Goal: Transaction & Acquisition: Book appointment/travel/reservation

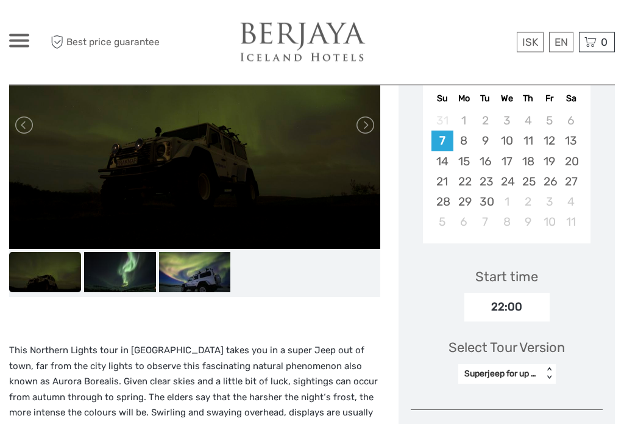
scroll to position [255, 0]
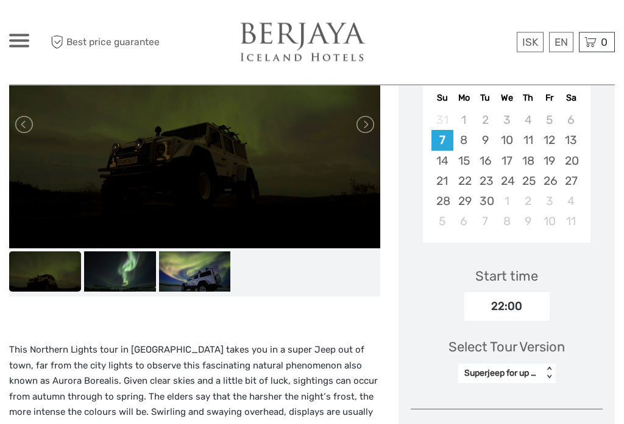
click at [187, 256] on img at bounding box center [195, 272] width 72 height 40
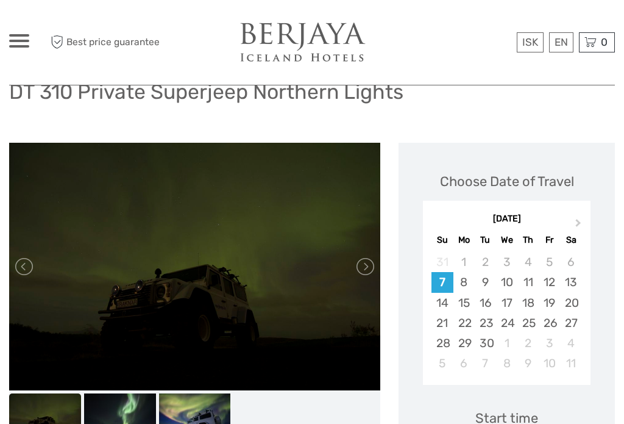
scroll to position [0, 0]
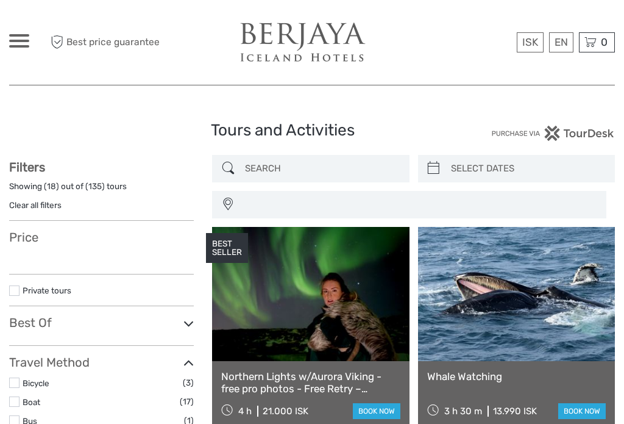
select select
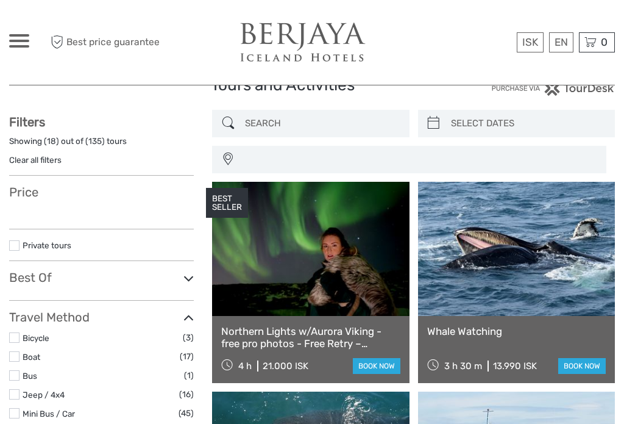
select select
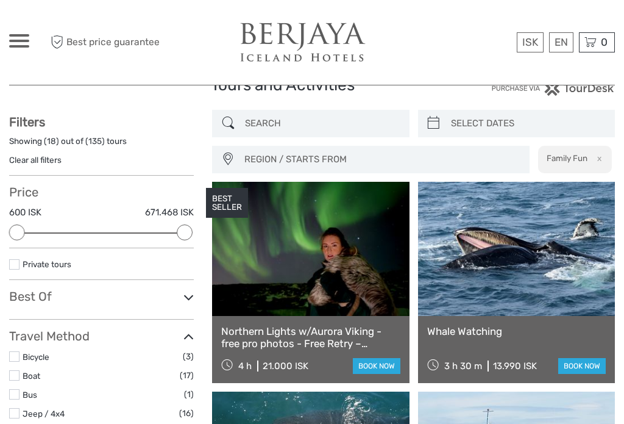
click at [268, 306] on link at bounding box center [310, 249] width 197 height 134
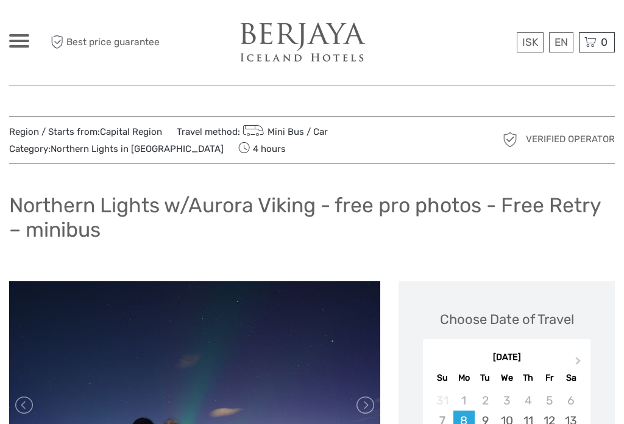
click at [289, 38] on img at bounding box center [303, 42] width 134 height 41
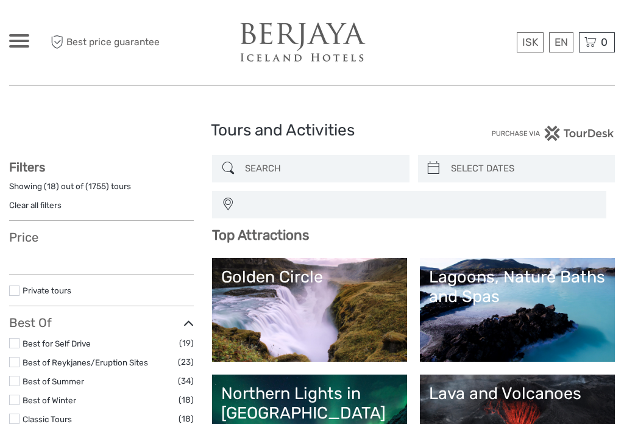
select select
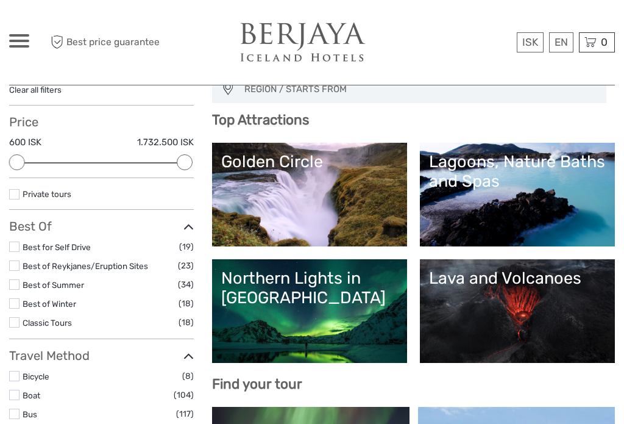
click at [270, 285] on div "Northern Lights in Iceland" at bounding box center [309, 288] width 177 height 40
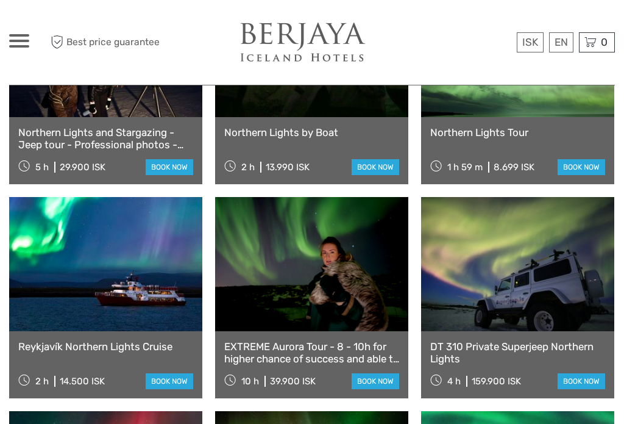
scroll to position [769, 0]
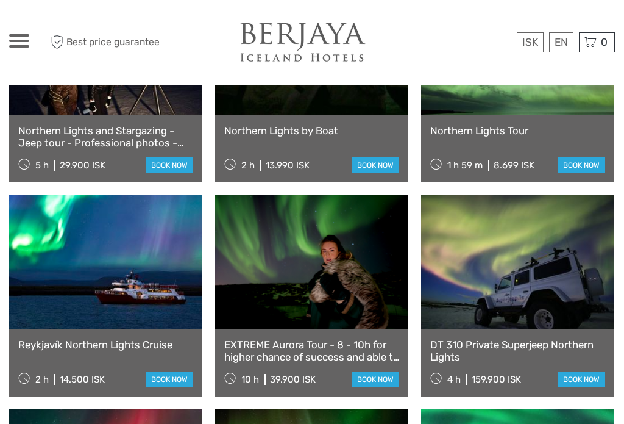
click at [301, 339] on div "EXTREME Aurora Tour - 8 - 10h for higher chance of success and able to drive fa…" at bounding box center [311, 362] width 193 height 67
click at [331, 357] on link "EXTREME Aurora Tour - 8 - 10h for higher chance of success and able to drive fa…" at bounding box center [311, 350] width 175 height 25
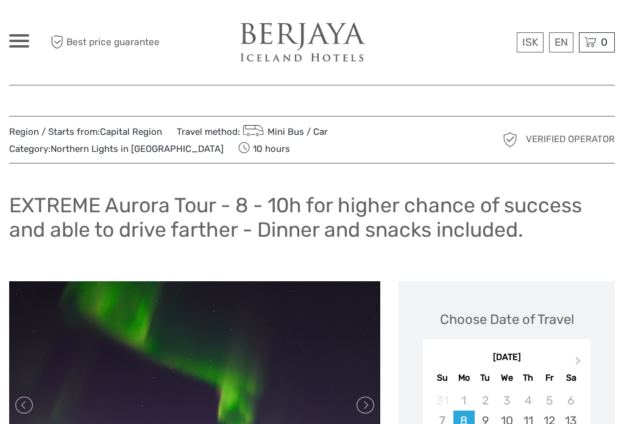
click at [126, 118] on div "Region / Starts from: Capital Region Travel method: Mini Bus / Car Category: No…" at bounding box center [312, 140] width 606 height 48
click at [143, 128] on link "Capital Region" at bounding box center [131, 131] width 62 height 11
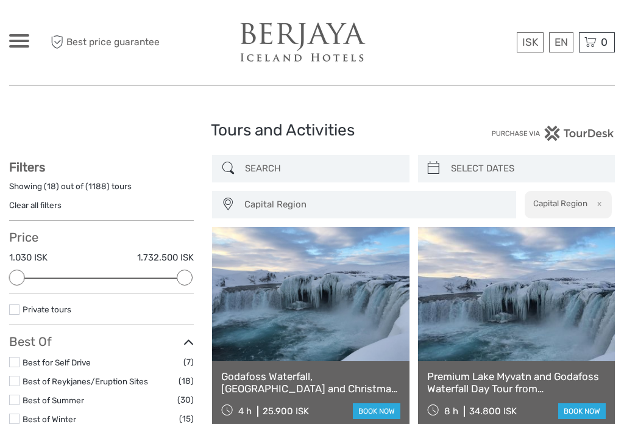
click at [340, 198] on span "Capital Region" at bounding box center [374, 204] width 271 height 20
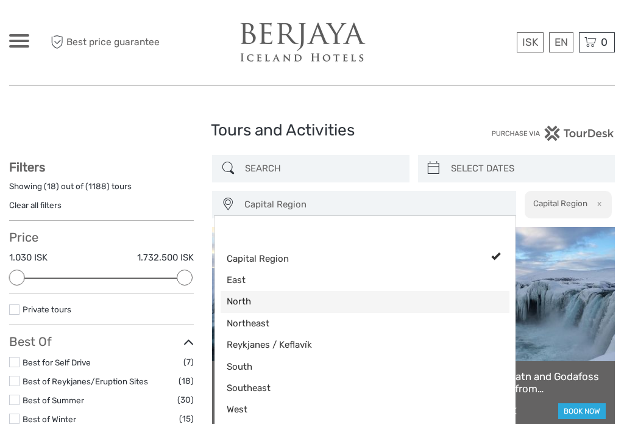
click at [245, 298] on span "North" at bounding box center [355, 301] width 256 height 13
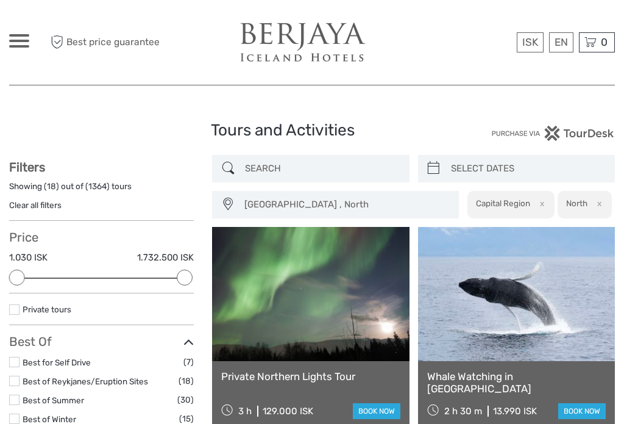
click at [324, 195] on span "Capital Region , North" at bounding box center [346, 204] width 214 height 20
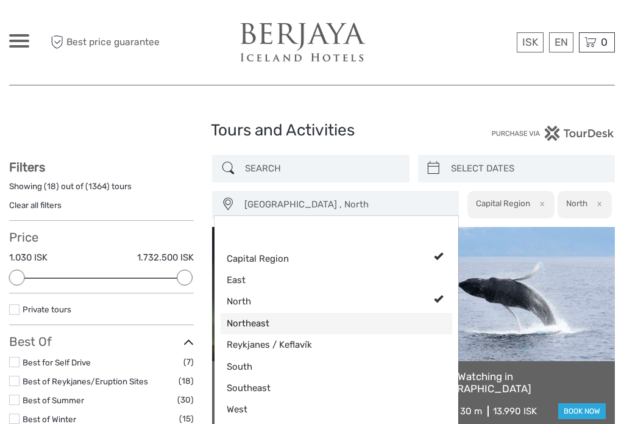
click at [251, 321] on span "Northeast" at bounding box center [326, 323] width 199 height 13
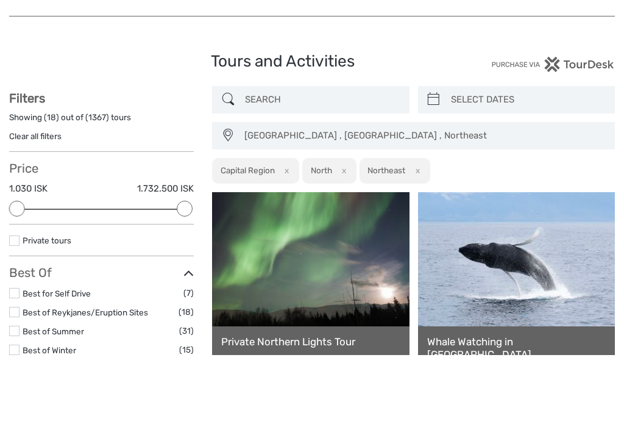
click at [321, 194] on span "Capital Region , North , Northeast" at bounding box center [424, 204] width 370 height 20
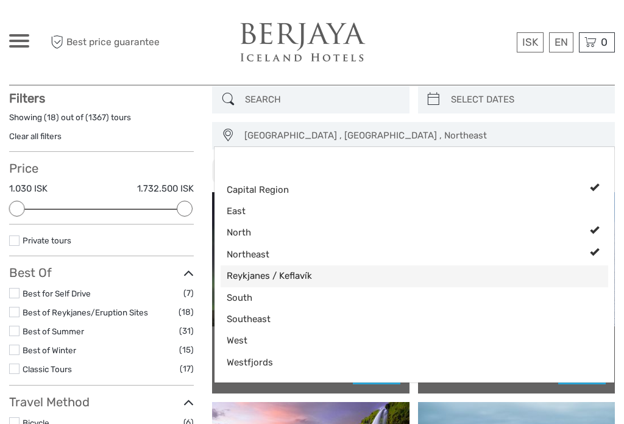
click at [290, 270] on link "Reykjanes / Keflavík" at bounding box center [415, 275] width 388 height 21
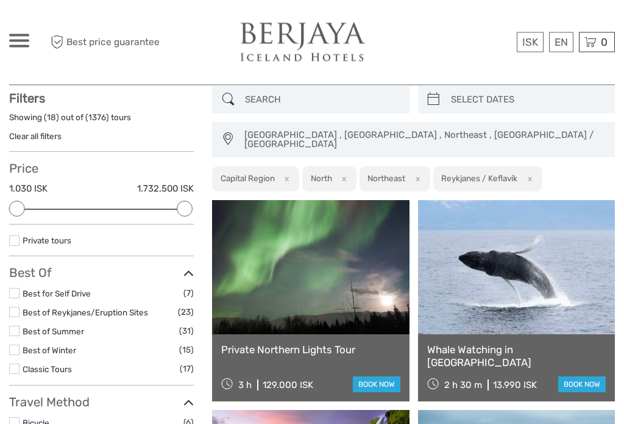
click at [340, 133] on span "Capital Region , North , Northeast , Reykjanes / Keflavík" at bounding box center [424, 140] width 370 height 29
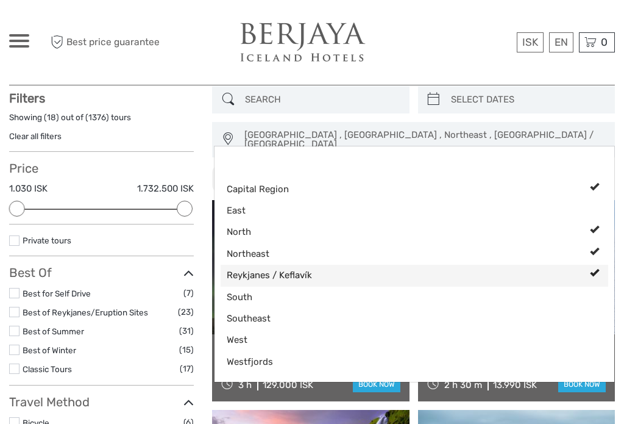
click at [290, 269] on link "Reykjanes / Keflavík" at bounding box center [415, 275] width 388 height 21
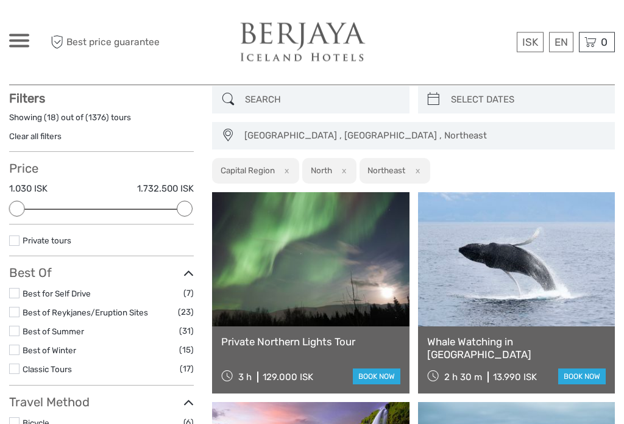
click at [343, 133] on span "Capital Region , North , Northeast" at bounding box center [424, 136] width 370 height 20
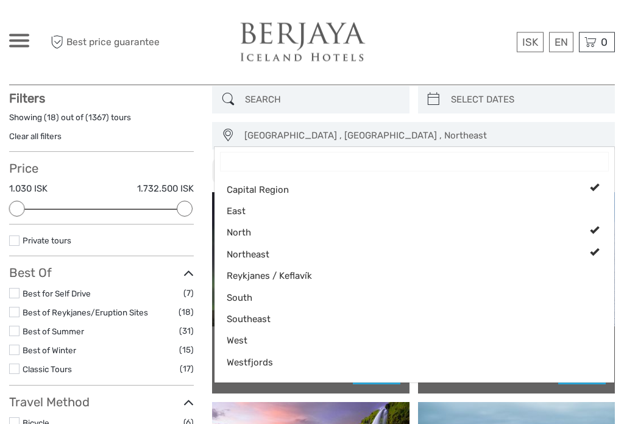
scroll to position [69, 0]
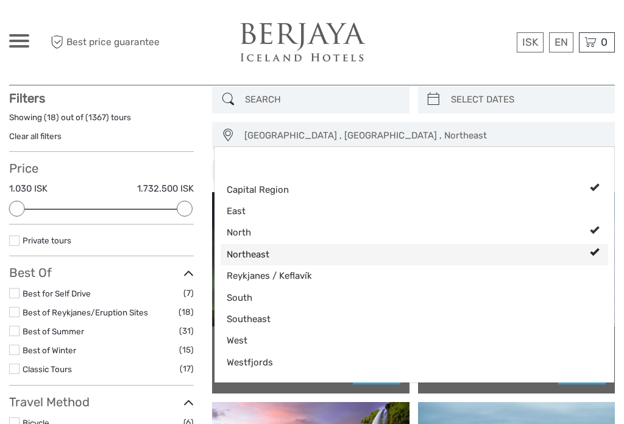
click at [263, 251] on span "Northeast" at bounding box center [404, 254] width 355 height 13
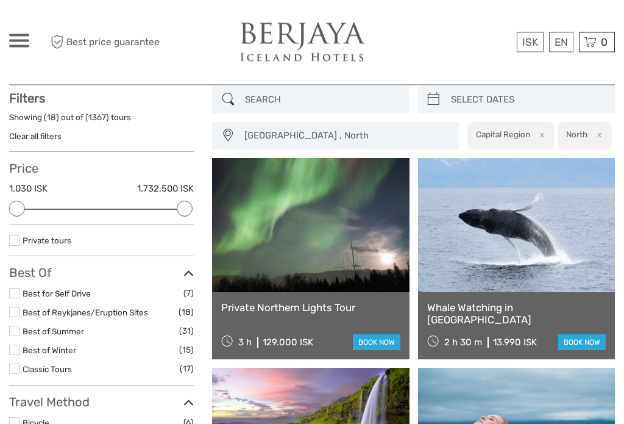
click at [349, 127] on span "Capital Region , North" at bounding box center [346, 136] width 214 height 20
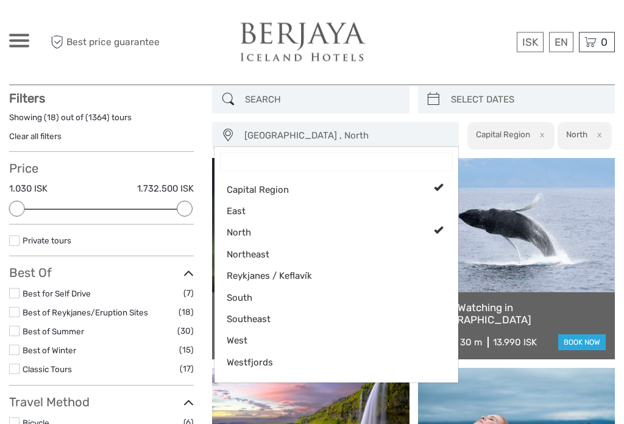
scroll to position [69, 0]
click at [263, 230] on span "North" at bounding box center [326, 232] width 199 height 13
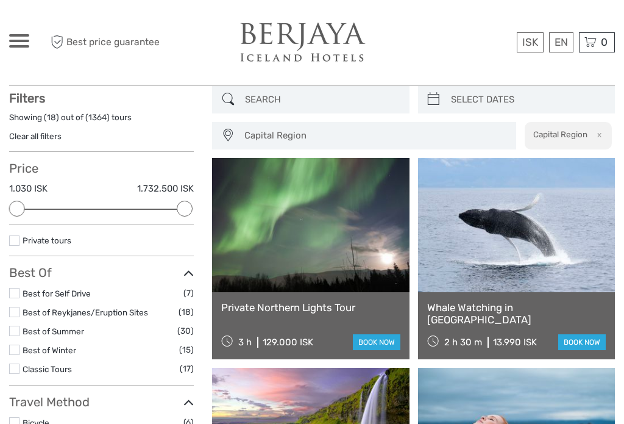
scroll to position [68, 0]
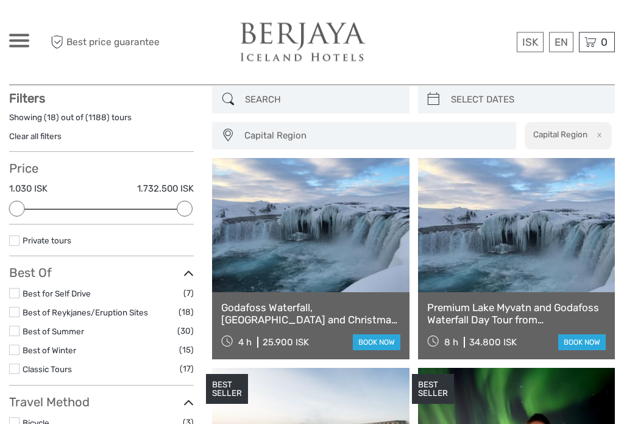
click at [468, 102] on input "search" at bounding box center [527, 100] width 163 height 21
type input "[DATE]"
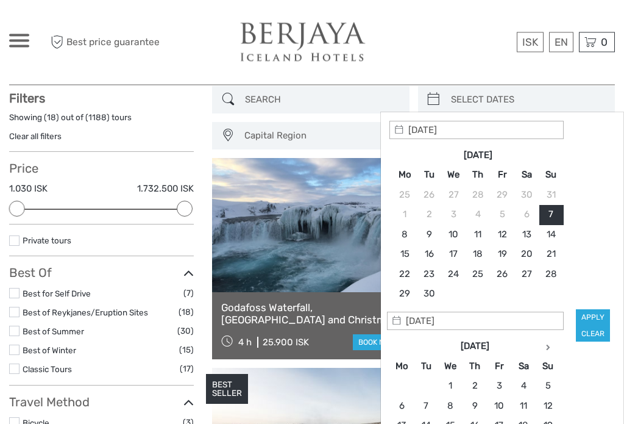
scroll to position [69, 0]
type input "12/09/2025"
type input "[DATE]"
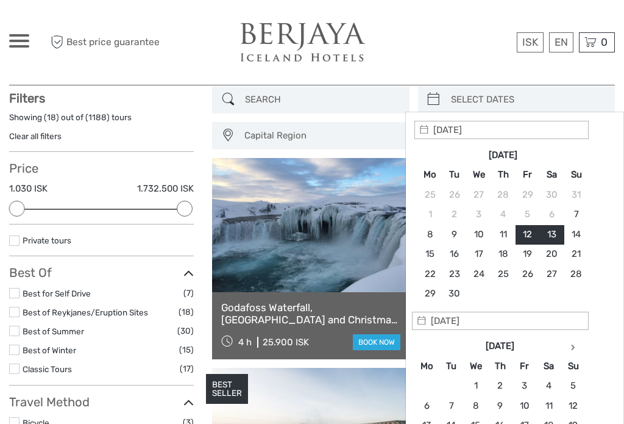
click at [493, 101] on input "search" at bounding box center [527, 99] width 163 height 21
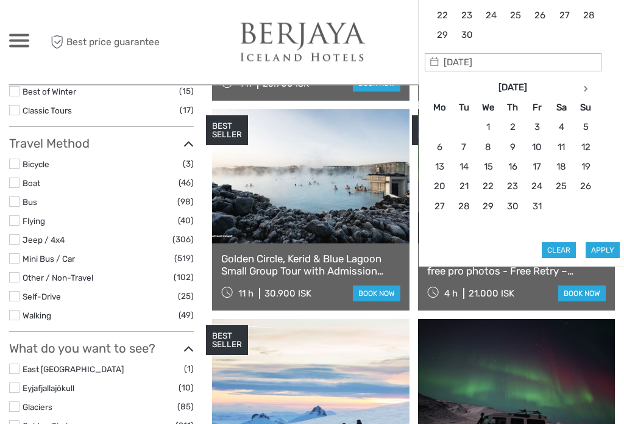
scroll to position [327, 0]
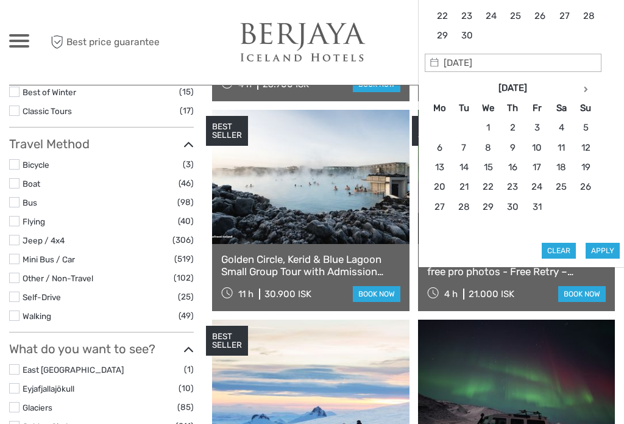
click at [607, 243] on button "Apply" at bounding box center [603, 251] width 34 height 16
type input "12/09/2025 - 13/09/2025"
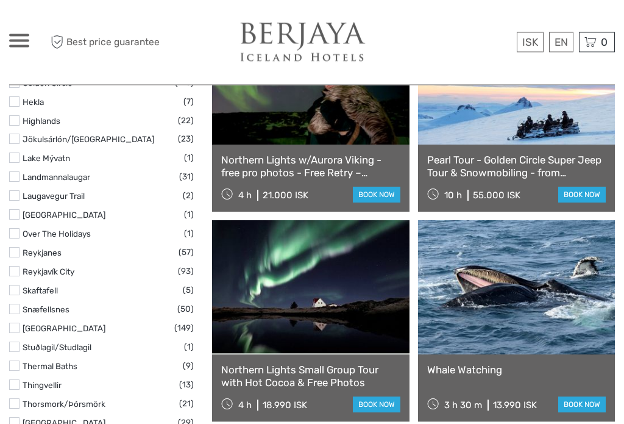
scroll to position [673, 0]
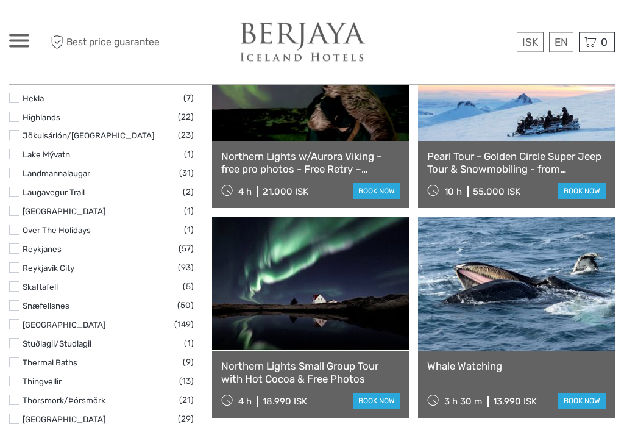
click at [387, 394] on link "book now" at bounding box center [377, 401] width 48 height 16
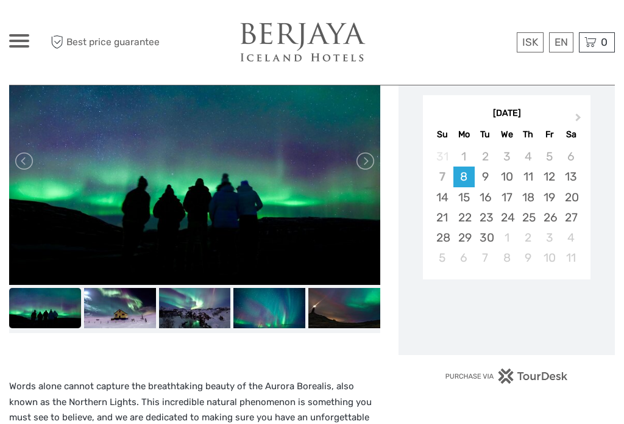
scroll to position [215, 0]
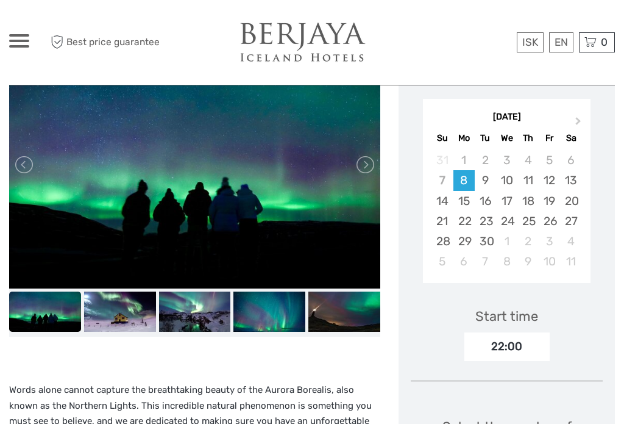
click at [554, 190] on div "12" at bounding box center [549, 180] width 21 height 20
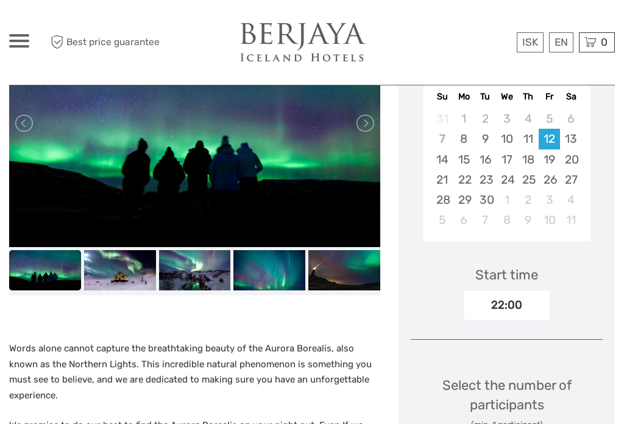
scroll to position [265, 0]
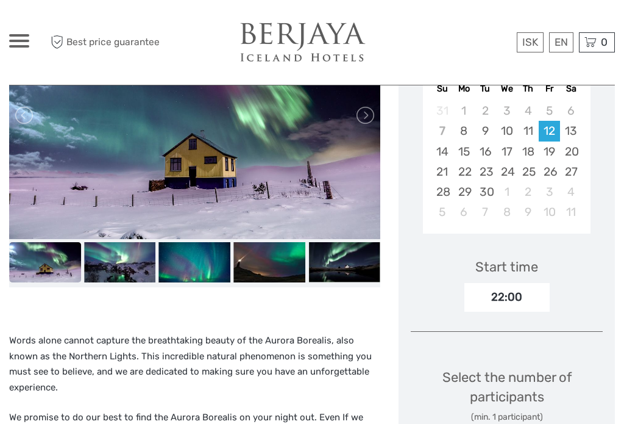
click at [510, 311] on div "22:00" at bounding box center [507, 297] width 85 height 28
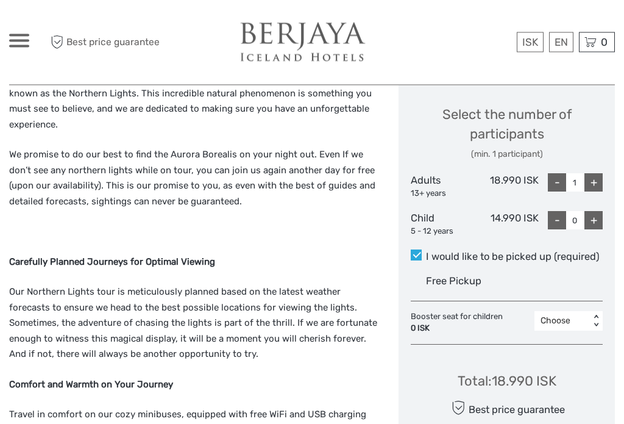
scroll to position [533, 0]
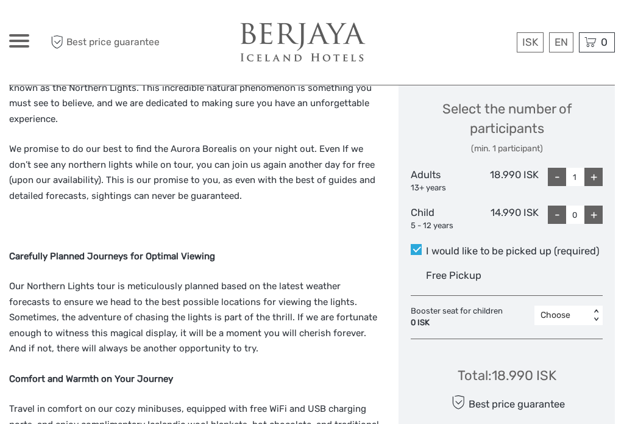
click at [596, 186] on div "+" at bounding box center [594, 177] width 18 height 18
click at [595, 186] on div "+" at bounding box center [594, 177] width 18 height 18
click at [598, 186] on div "+" at bounding box center [594, 177] width 18 height 18
type input "4"
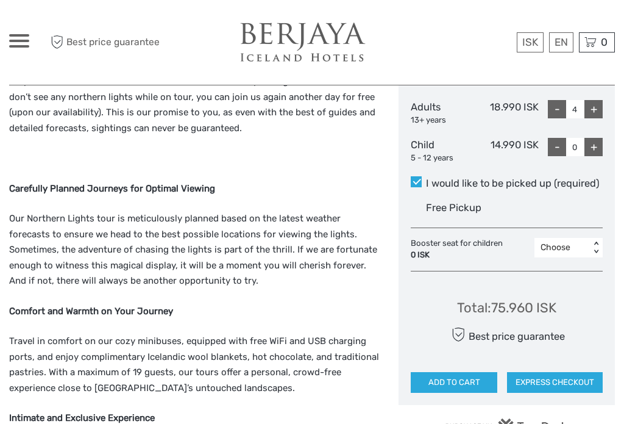
scroll to position [597, 0]
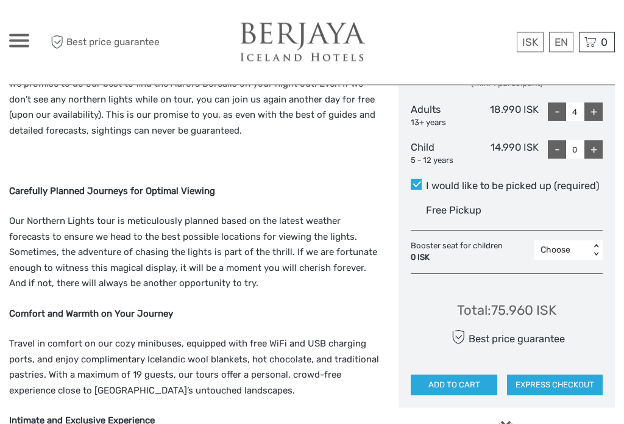
click at [445, 216] on span "Free Pickup" at bounding box center [453, 211] width 55 height 12
click at [426, 182] on input "I would like to be picked up (required)" at bounding box center [426, 182] width 0 height 0
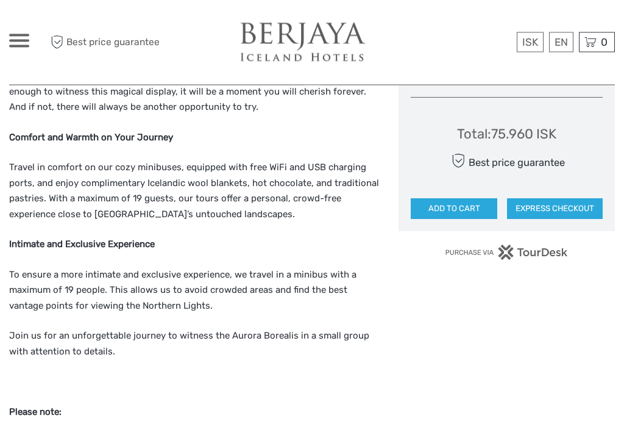
scroll to position [774, 0]
click at [459, 219] on button "ADD TO CART" at bounding box center [454, 208] width 87 height 21
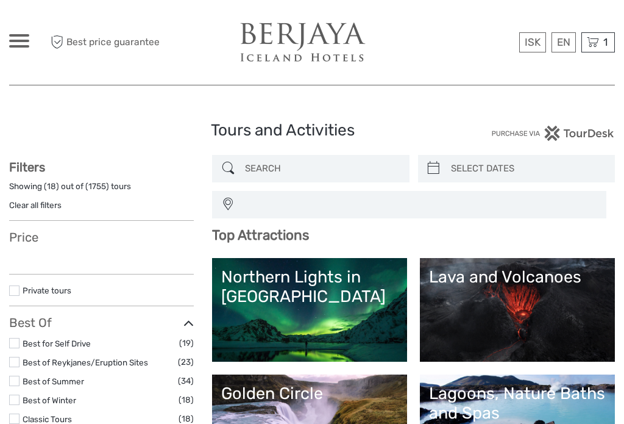
select select
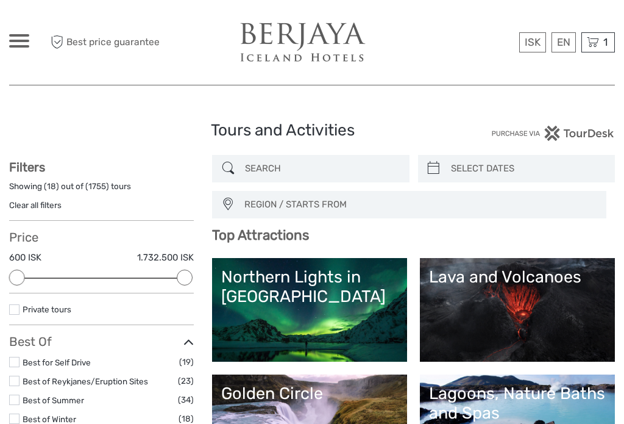
click at [302, 318] on link "Northern Lights in [GEOGRAPHIC_DATA]" at bounding box center [309, 309] width 177 height 85
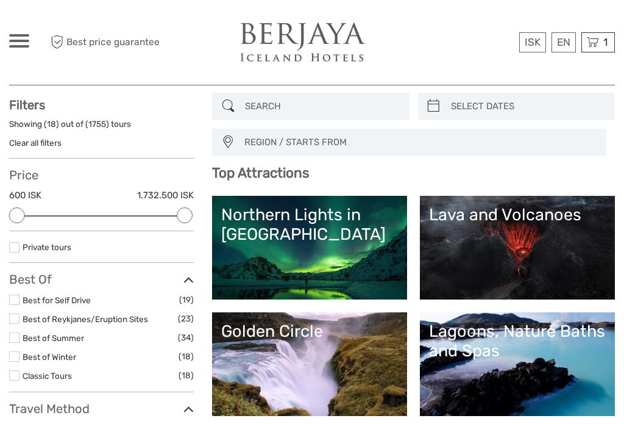
scroll to position [61, 0]
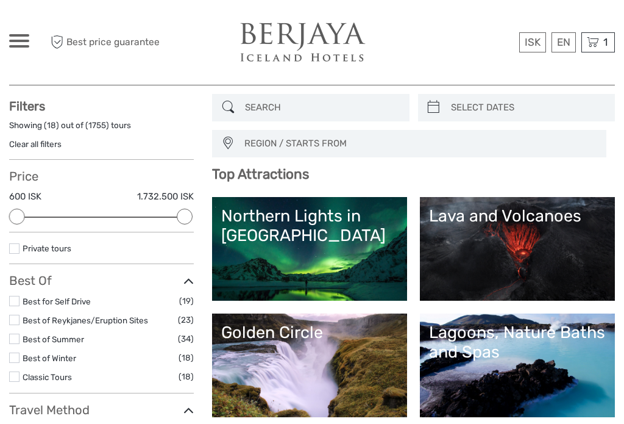
click at [337, 153] on span "REGION / STARTS FROM" at bounding box center [420, 144] width 362 height 20
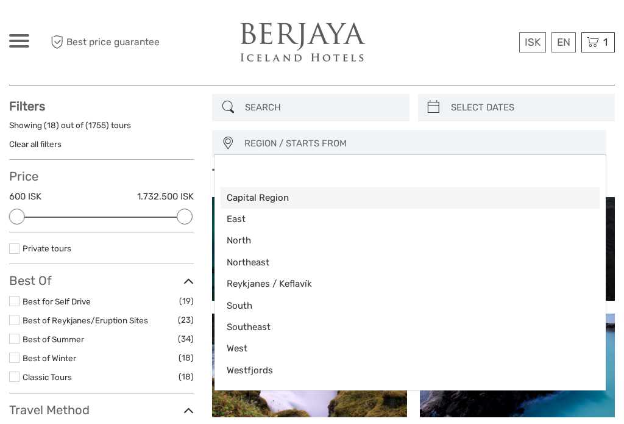
click at [261, 191] on link "Capital Region" at bounding box center [410, 197] width 379 height 21
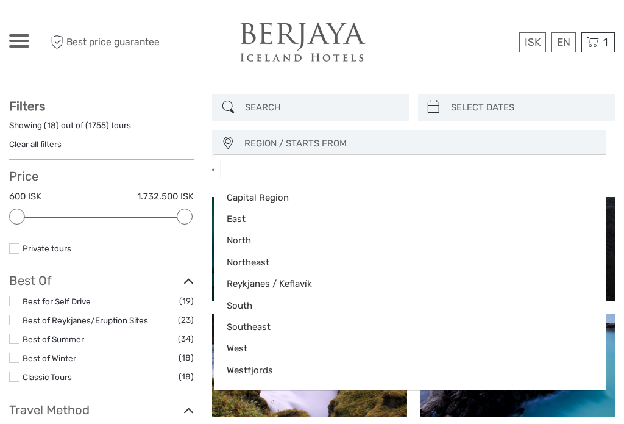
select select "Capital Region"
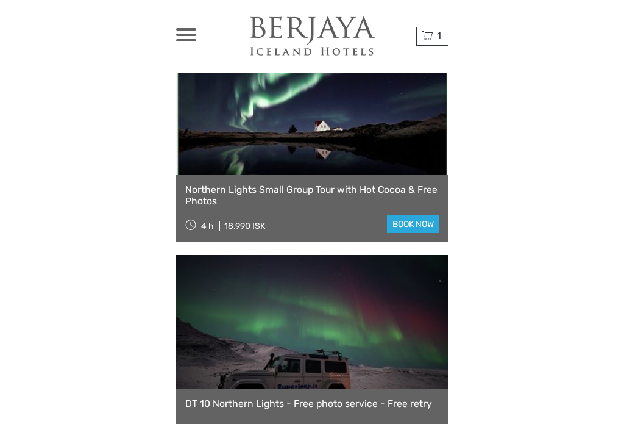
scroll to position [515, 0]
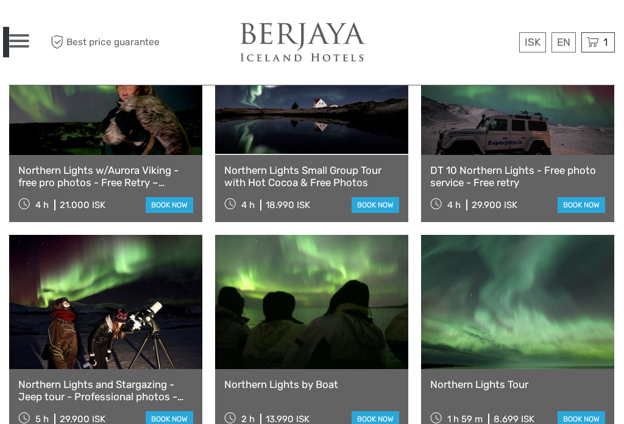
click at [312, 124] on link at bounding box center [311, 88] width 193 height 134
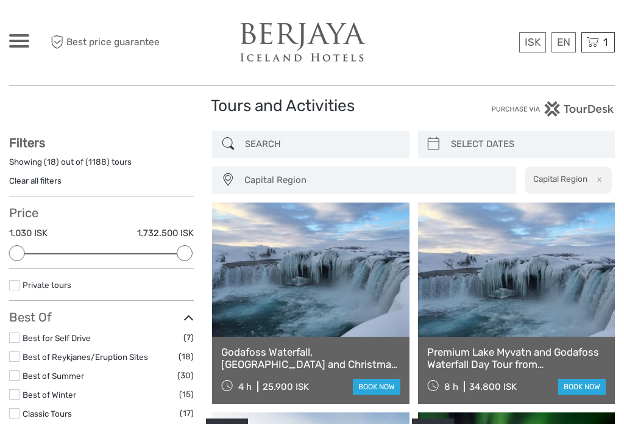
scroll to position [23, 0]
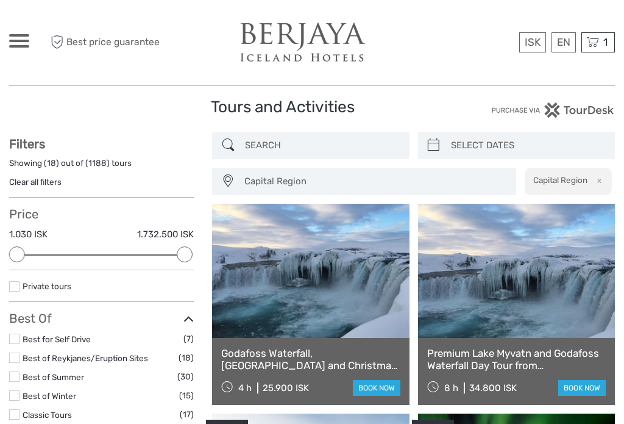
click at [499, 146] on input "search" at bounding box center [527, 145] width 163 height 21
type input "[DATE]"
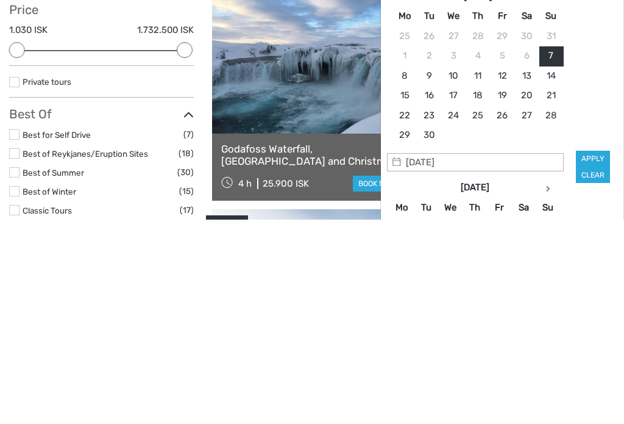
type input "[DATE]"
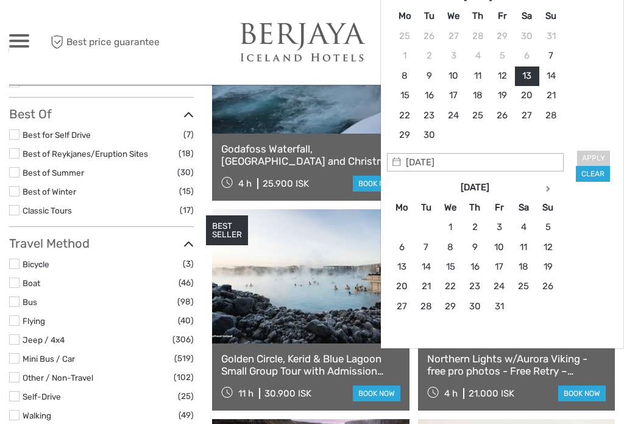
click at [610, 149] on div "Apply Clear" at bounding box center [503, 71] width 226 height 219
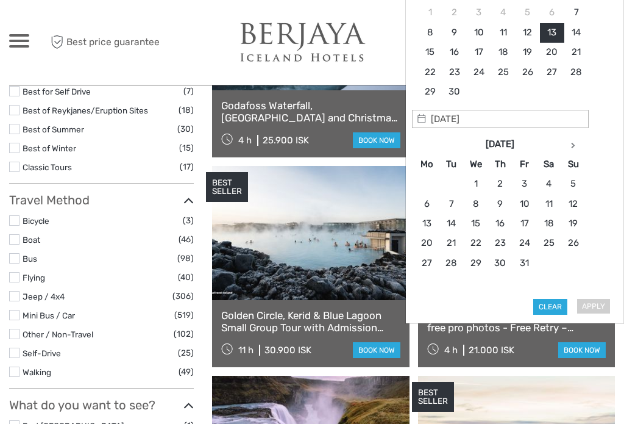
scroll to position [270, 0]
click at [596, 303] on div "Apply Clear" at bounding box center [515, 118] width 201 height 396
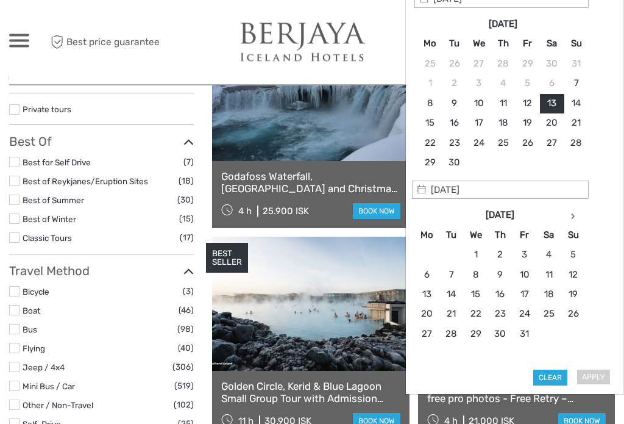
scroll to position [199, 0]
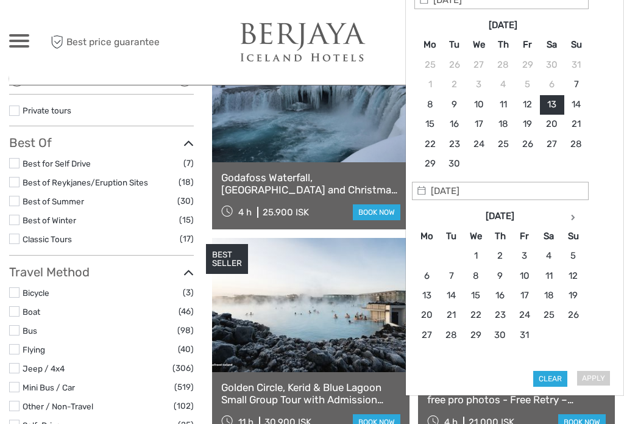
type input "[DATE]"
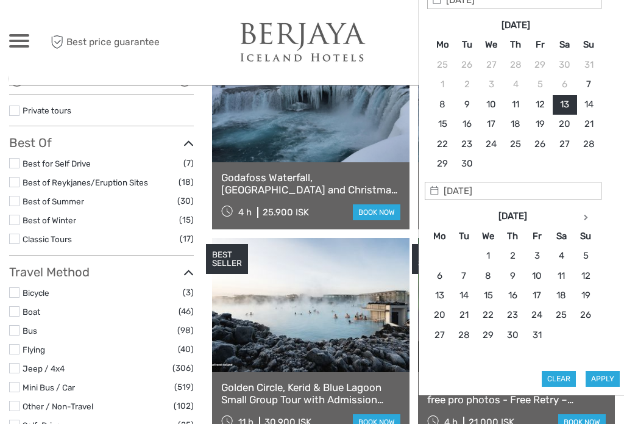
click at [604, 371] on button "Apply" at bounding box center [603, 379] width 34 height 16
type input "[DATE] - [DATE]"
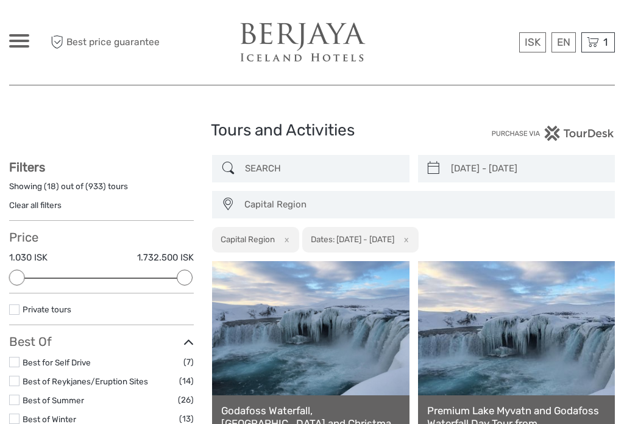
click at [465, 196] on span "Capital Region" at bounding box center [424, 204] width 370 height 20
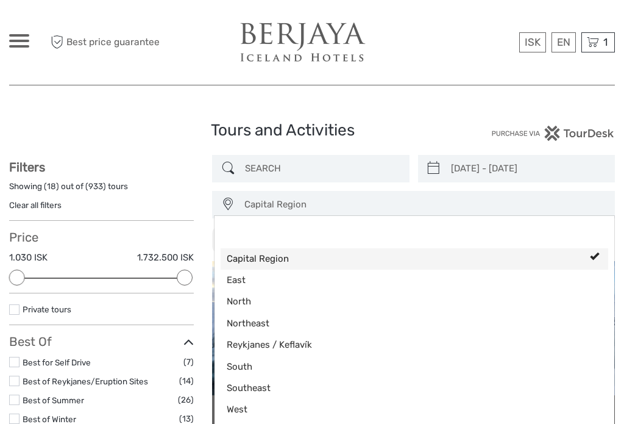
click at [257, 259] on span "Capital Region" at bounding box center [404, 258] width 355 height 13
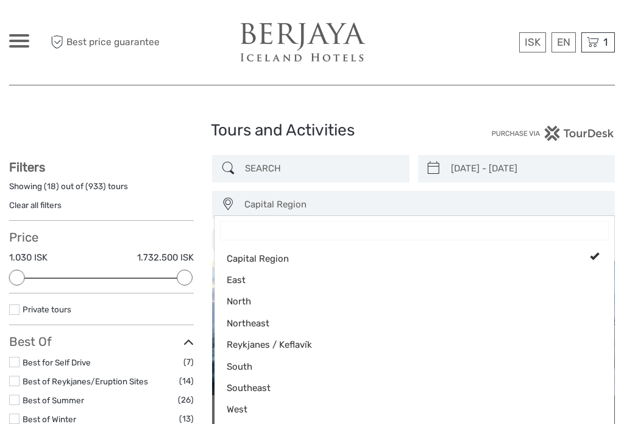
select select
